Goal: Task Accomplishment & Management: Manage account settings

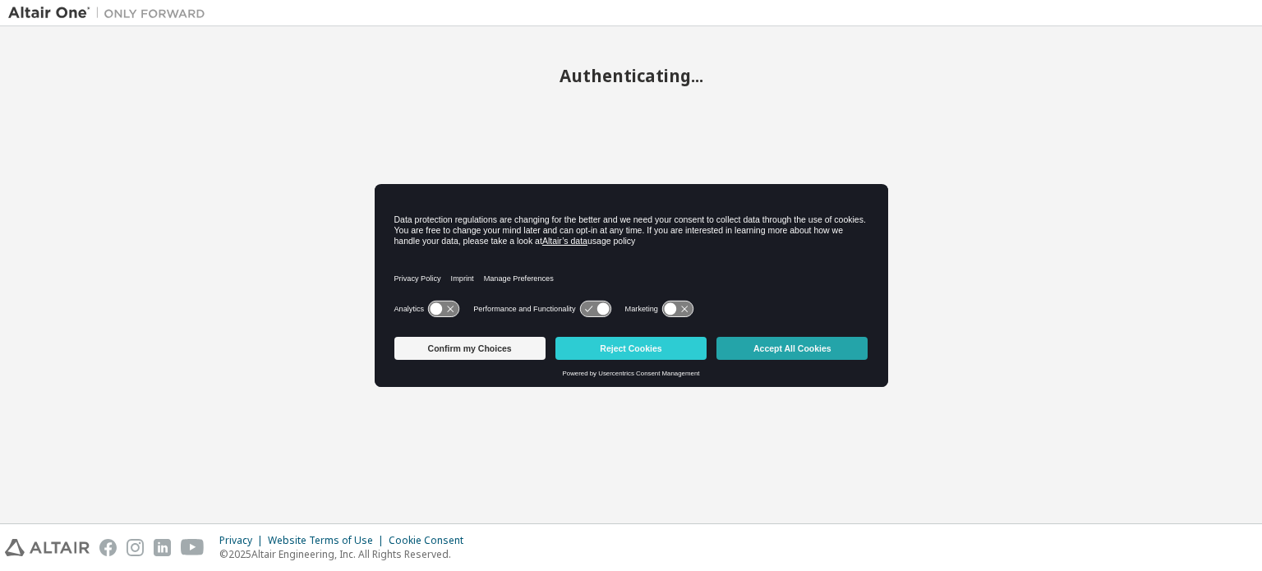
click at [800, 338] on button "Accept All Cookies" at bounding box center [791, 348] width 151 height 23
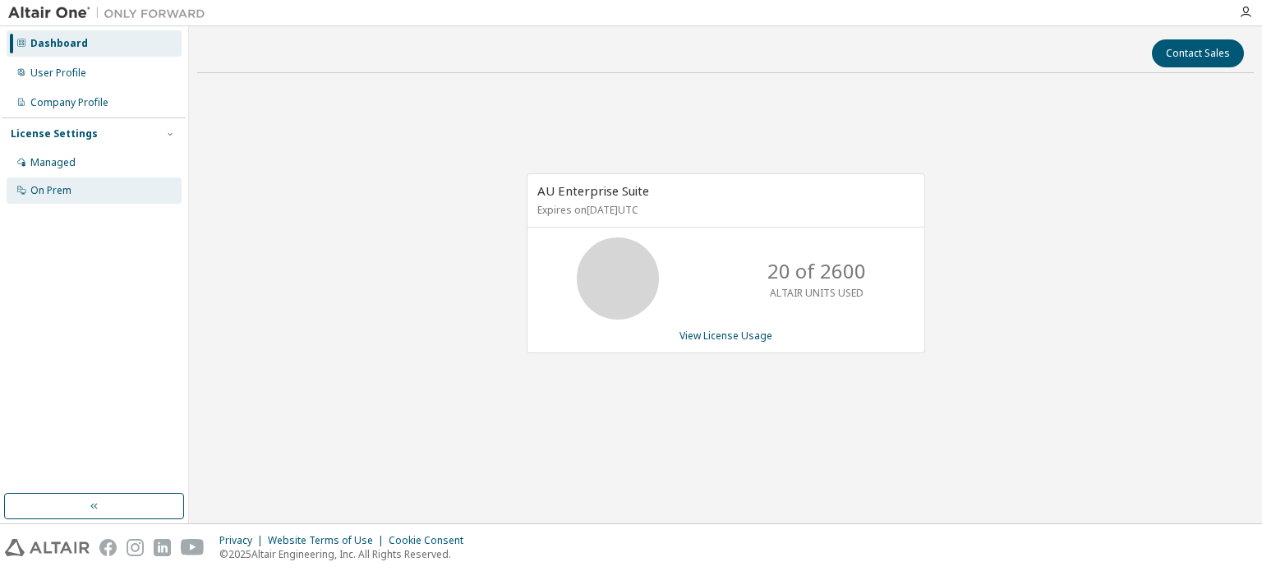
click at [102, 180] on div "On Prem" at bounding box center [94, 190] width 175 height 26
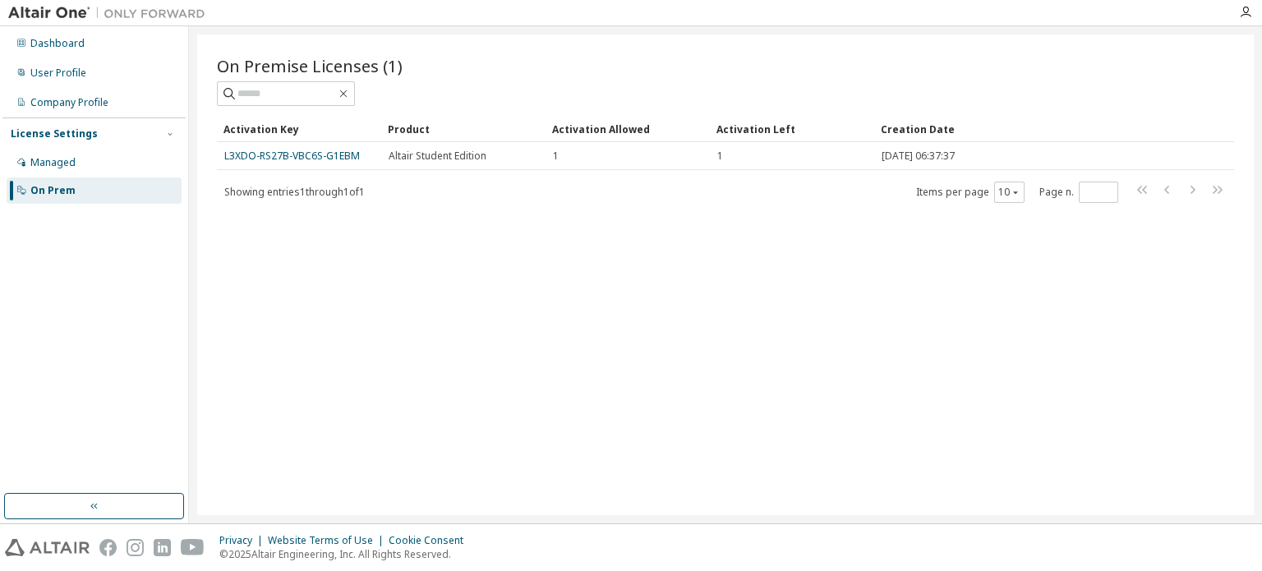
drag, startPoint x: 628, startPoint y: 76, endPoint x: 623, endPoint y: 86, distance: 11.4
click at [628, 76] on div "On Premise Licenses (1)" at bounding box center [725, 65] width 1017 height 23
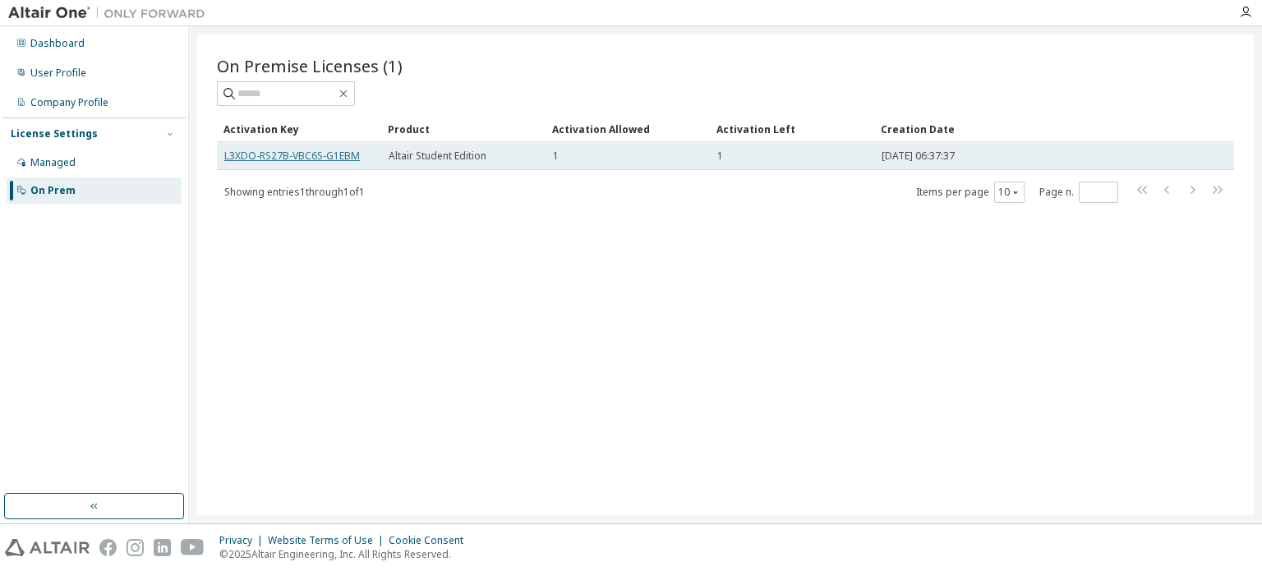
click at [332, 159] on link "L3XDO-RS27B-VBC6S-G1EBM" at bounding box center [292, 156] width 136 height 14
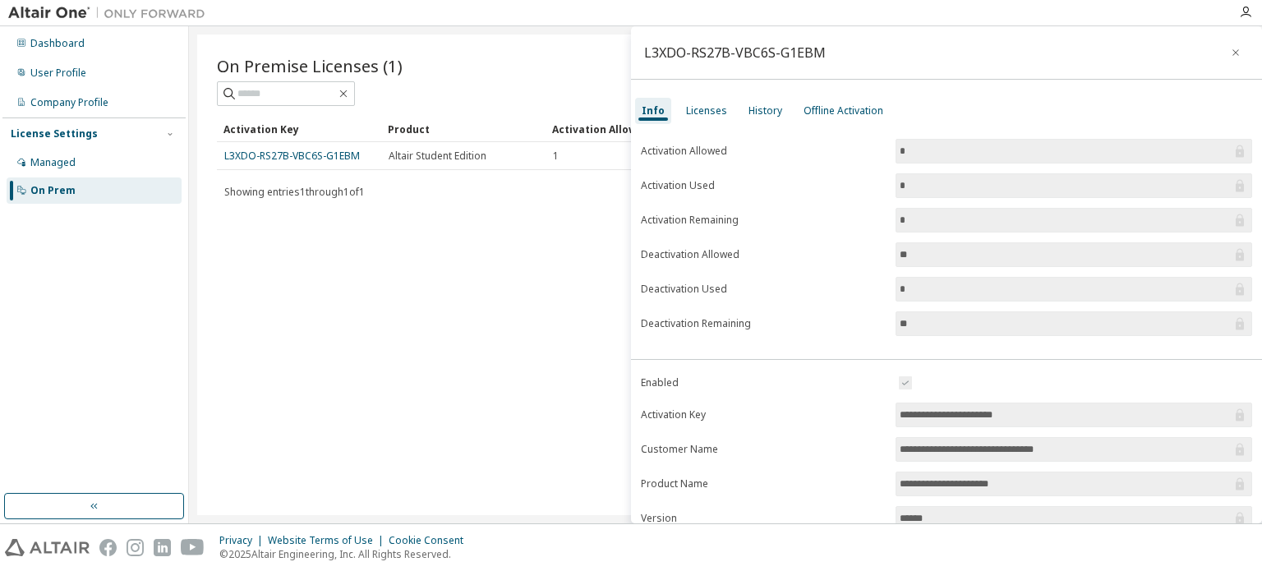
click at [486, 209] on div "On Premise Licenses (1) Clear Load Save Save As Field Operator Value Select fil…" at bounding box center [725, 275] width 1056 height 481
click at [310, 435] on div "On Premise Licenses (1) Clear Load Save Save As Field Operator Value Select fil…" at bounding box center [725, 275] width 1056 height 481
click at [1231, 44] on button "button" at bounding box center [1235, 52] width 26 height 26
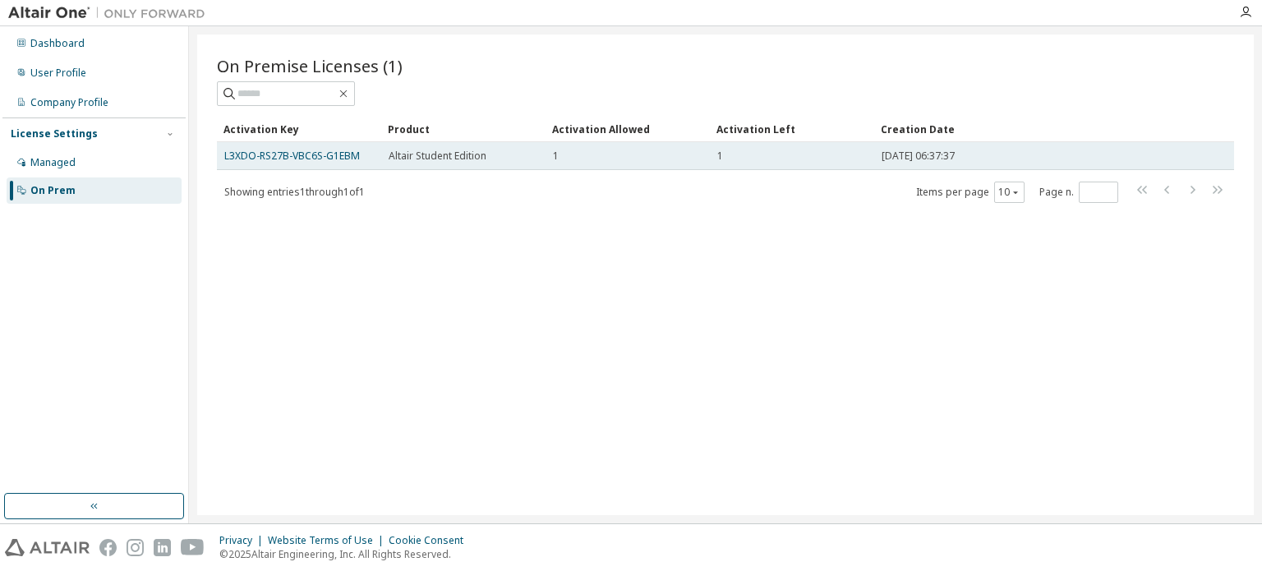
click at [293, 163] on td "L3XDO-RS27B-VBC6S-G1EBM" at bounding box center [299, 156] width 164 height 28
click at [297, 151] on link "L3XDO-RS27B-VBC6S-G1EBM" at bounding box center [292, 156] width 136 height 14
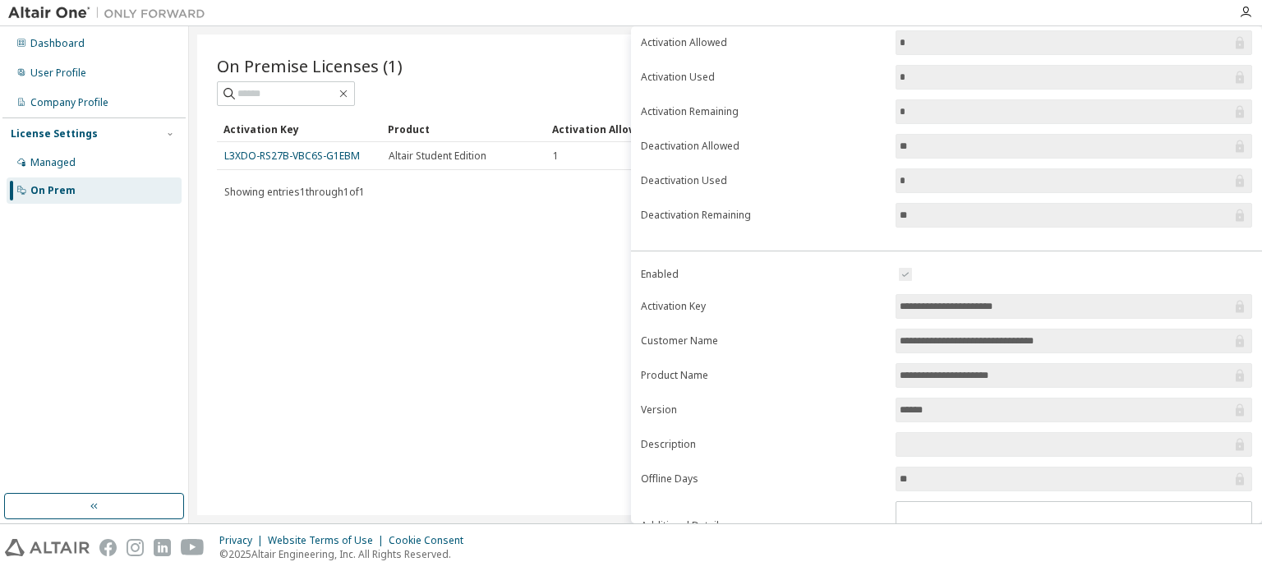
scroll to position [181, 0]
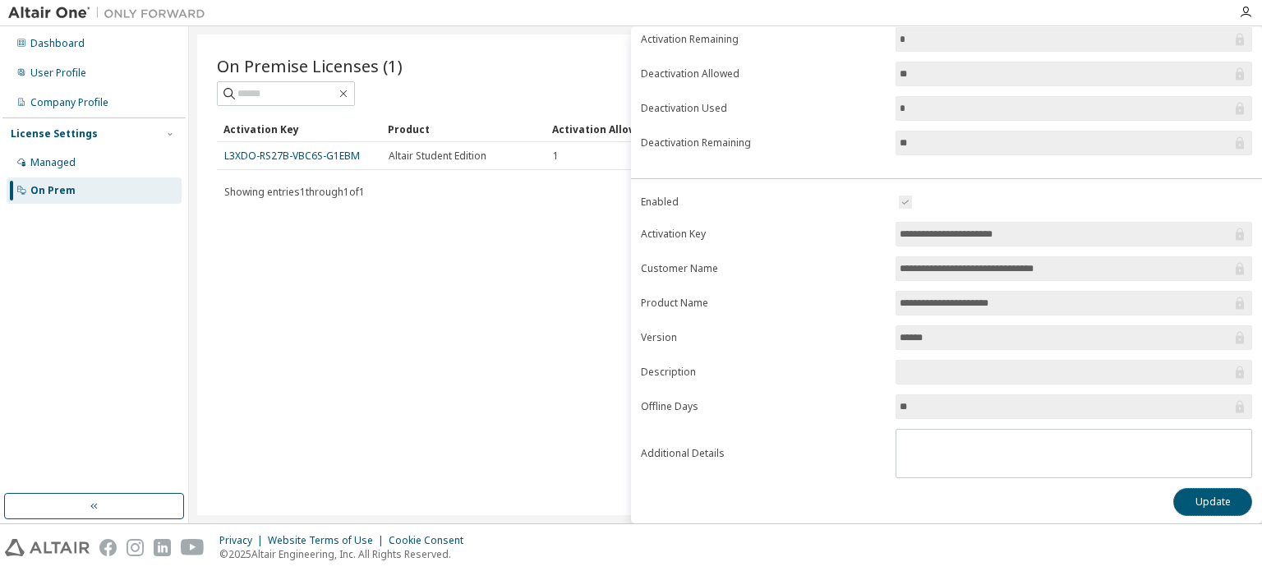
click at [1186, 504] on button "Update" at bounding box center [1212, 502] width 79 height 28
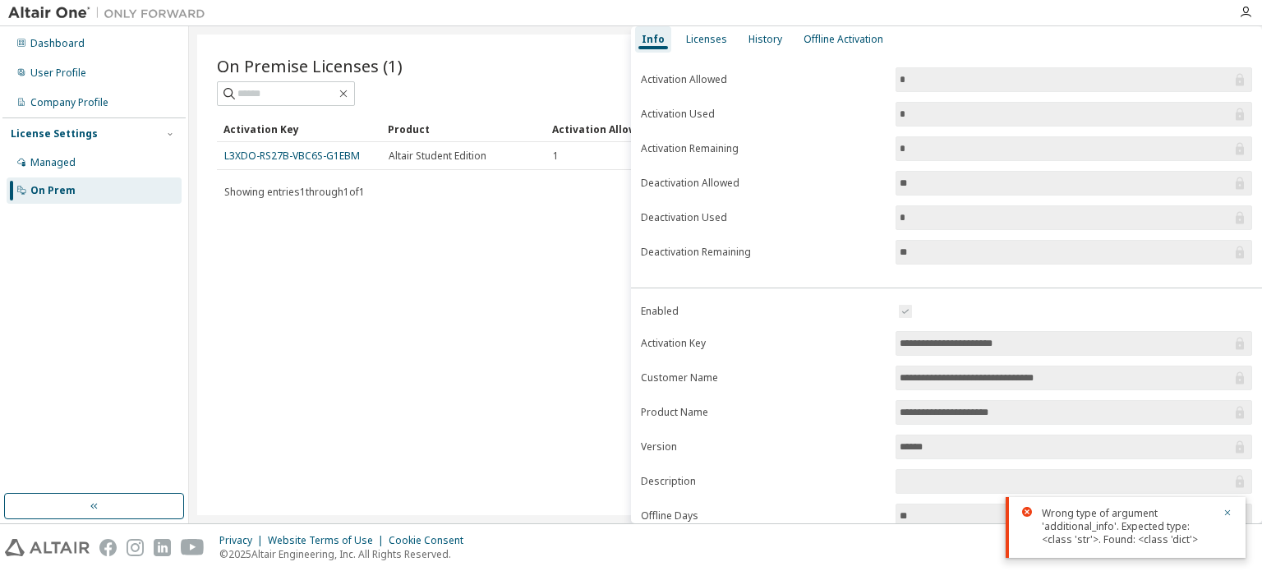
scroll to position [0, 0]
